Goal: Information Seeking & Learning: Check status

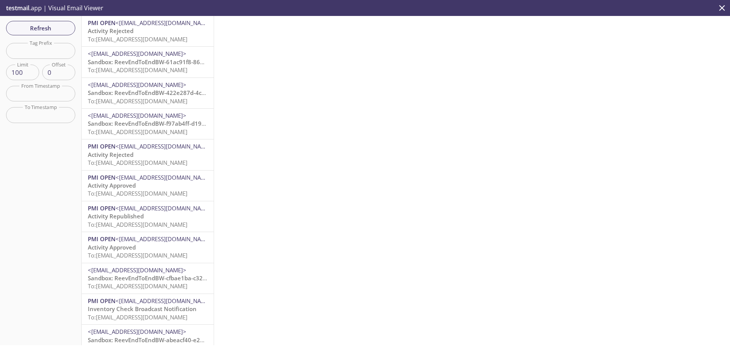
click at [40, 55] on input "text" at bounding box center [40, 51] width 69 height 16
paste input "[EMAIL_ADDRESS][DOMAIN_NAME]"
drag, startPoint x: 15, startPoint y: 52, endPoint x: 133, endPoint y: 57, distance: 117.5
click at [133, 57] on div "Refresh Filters Tag Prefix [EMAIL_ADDRESS][DOMAIN_NAME] Tag Prefix Limit 100 Li…" at bounding box center [365, 180] width 730 height 329
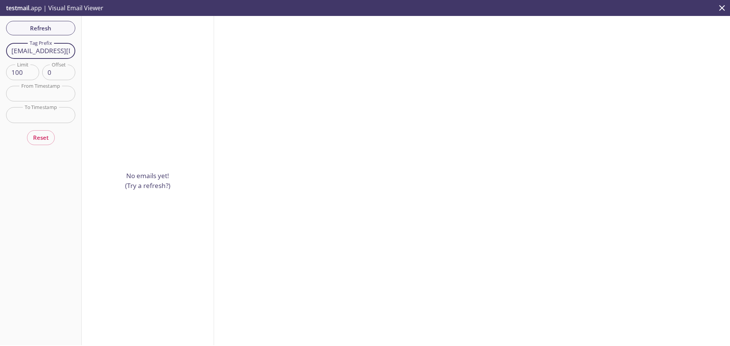
drag, startPoint x: 37, startPoint y: 50, endPoint x: 0, endPoint y: 42, distance: 38.2
click at [0, 42] on div "Refresh Filters Tag Prefix [EMAIL_ADDRESS][DOMAIN_NAME] Tag Prefix Limit 100 Li…" at bounding box center [41, 180] width 82 height 329
drag, startPoint x: 60, startPoint y: 51, endPoint x: 49, endPoint y: 49, distance: 11.2
click at [88, 51] on div "Refresh Filters Tag Prefix [EMAIL_ADDRESS][DOMAIN_NAME] Tag Prefix Limit 100 Li…" at bounding box center [365, 180] width 730 height 329
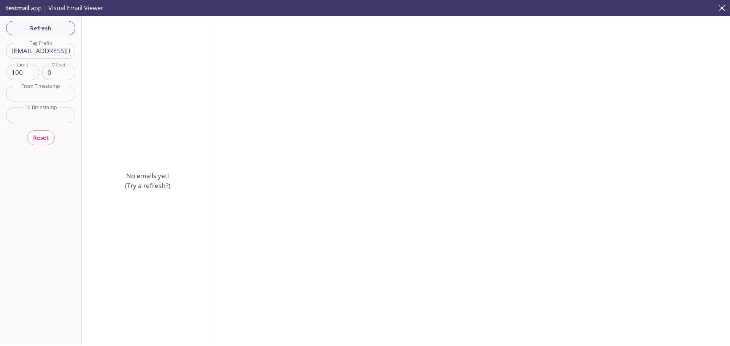
click at [48, 49] on input "[EMAIL_ADDRESS][DOMAIN_NAME]" at bounding box center [40, 51] width 69 height 16
type input "1760102108197_rtp8"
click at [40, 27] on span "Refresh" at bounding box center [40, 28] width 57 height 10
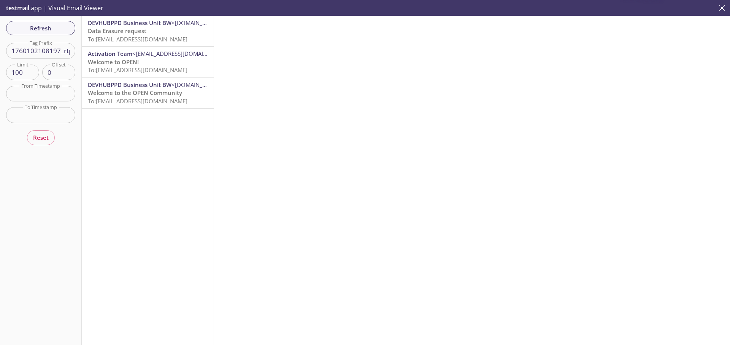
click at [124, 29] on span "Data Erasure request" at bounding box center [117, 31] width 59 height 8
